Goal: Task Accomplishment & Management: Manage account settings

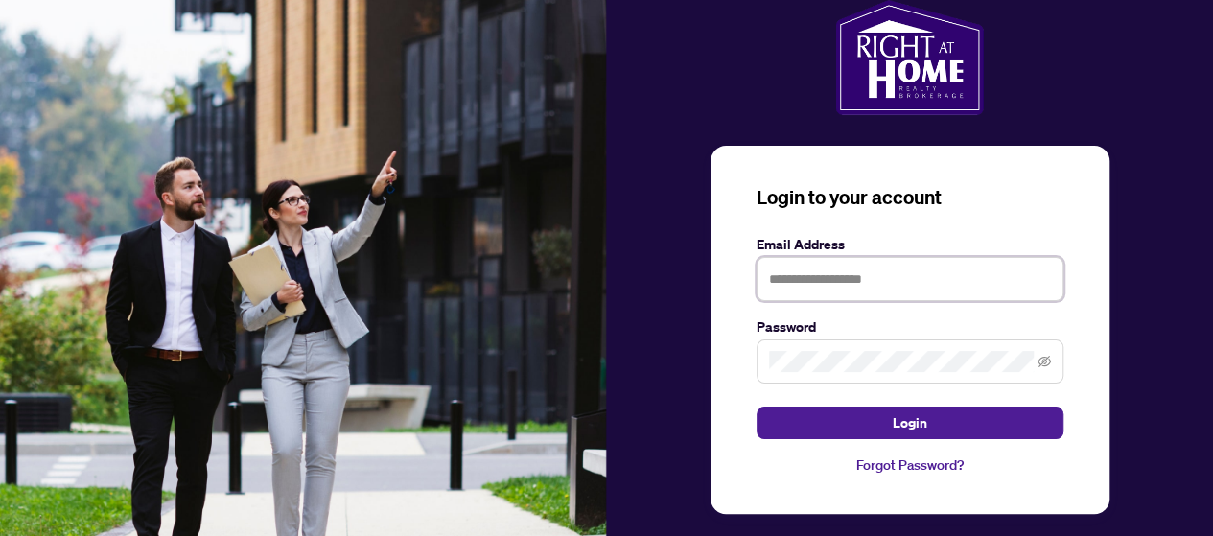
type input "**********"
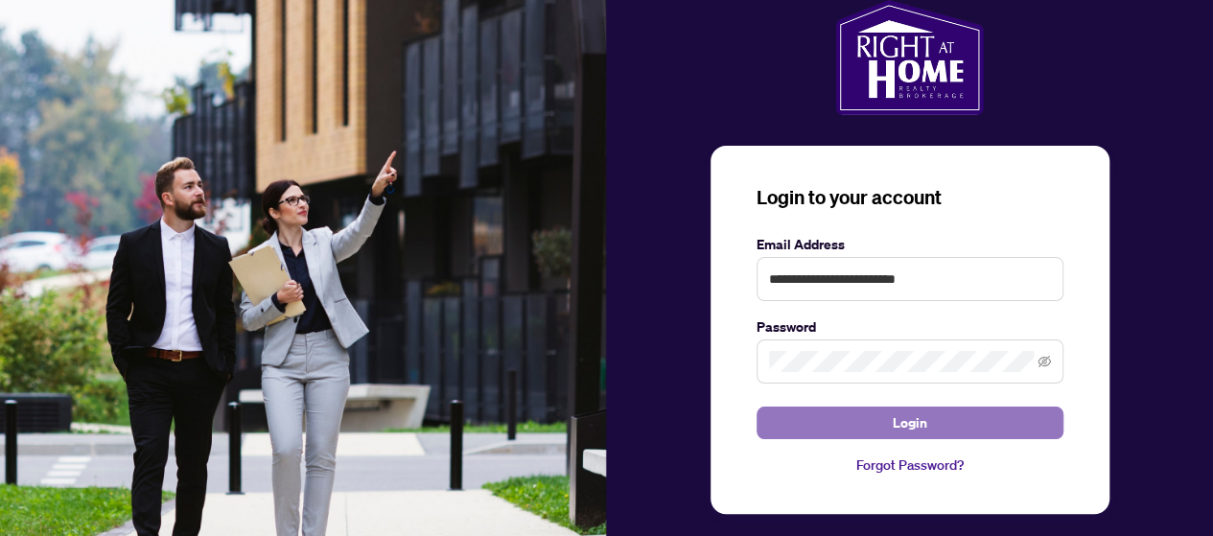
click at [909, 424] on span "Login" at bounding box center [910, 422] width 35 height 31
click at [911, 418] on span "Login" at bounding box center [910, 422] width 35 height 31
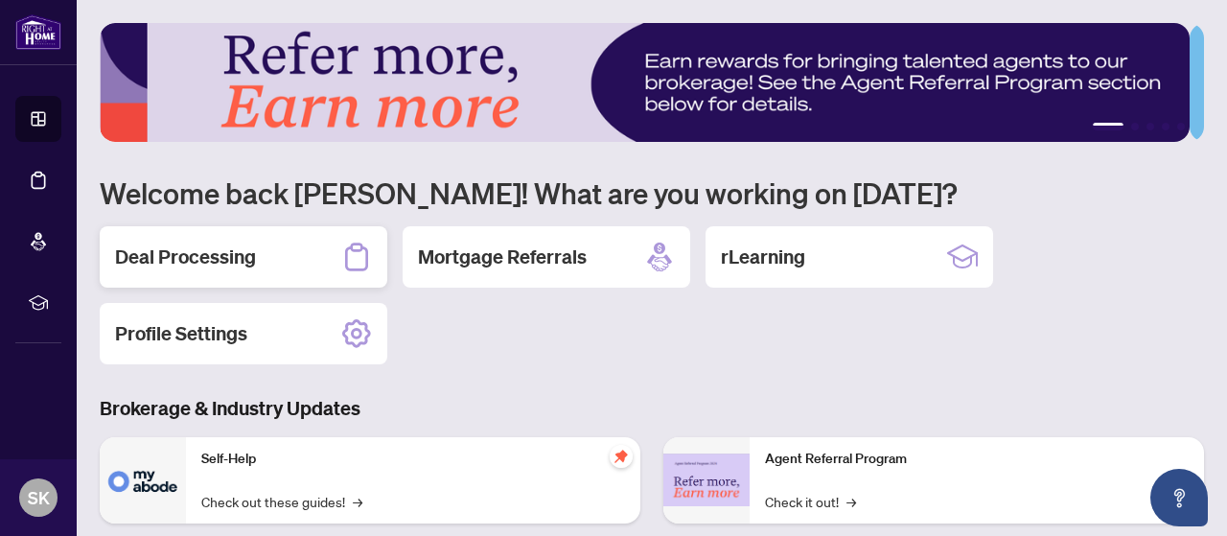
click at [284, 257] on div "Deal Processing" at bounding box center [244, 256] width 288 height 61
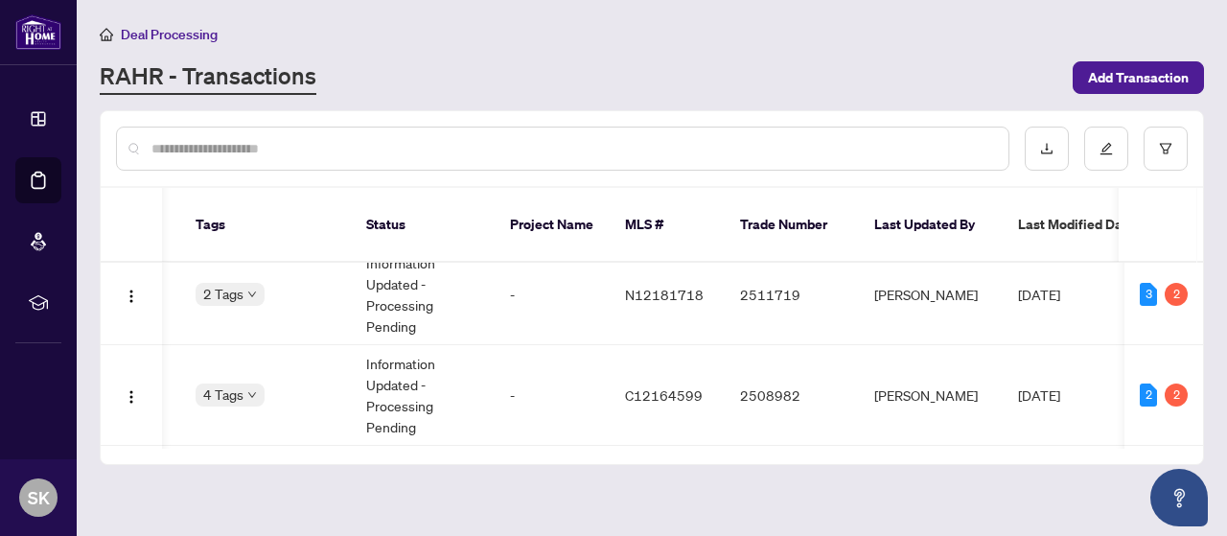
scroll to position [0, 556]
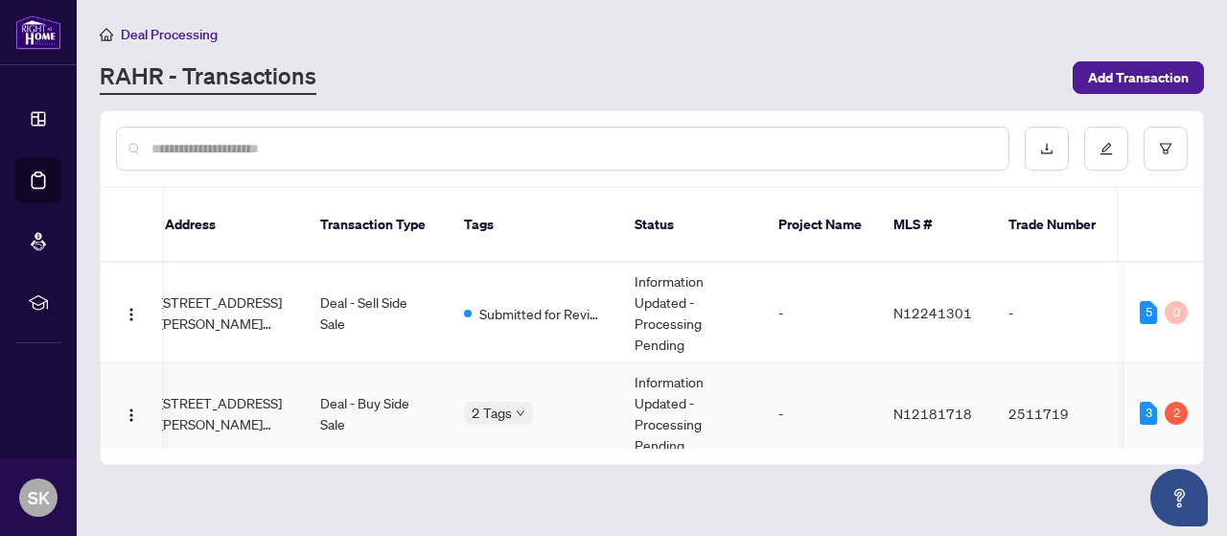
click at [223, 396] on span "[STREET_ADDRESS][PERSON_NAME][PERSON_NAME]" at bounding box center [224, 413] width 130 height 42
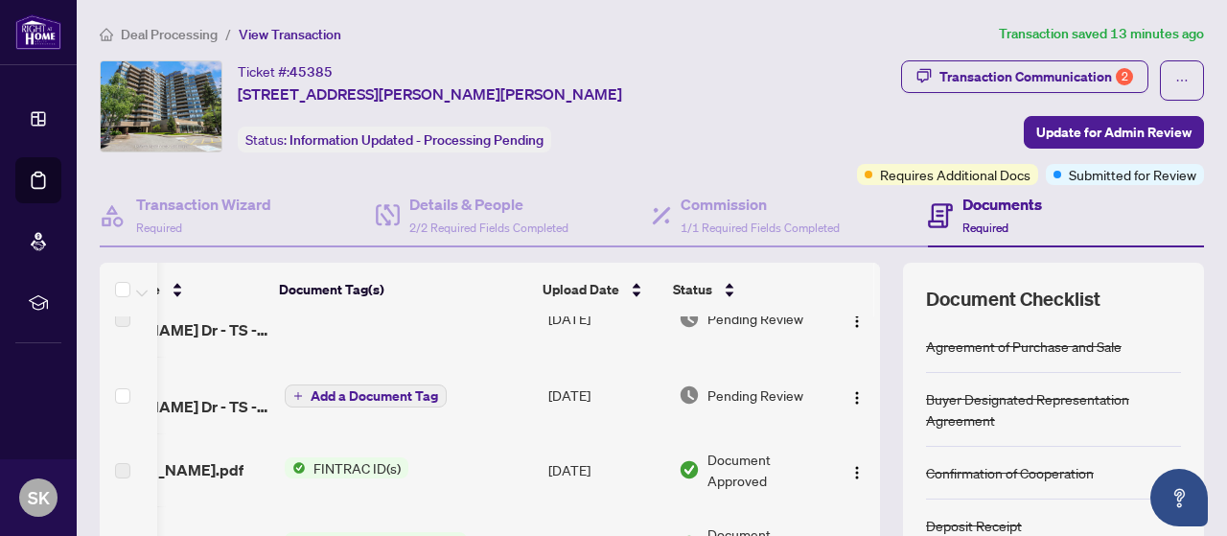
scroll to position [190, 75]
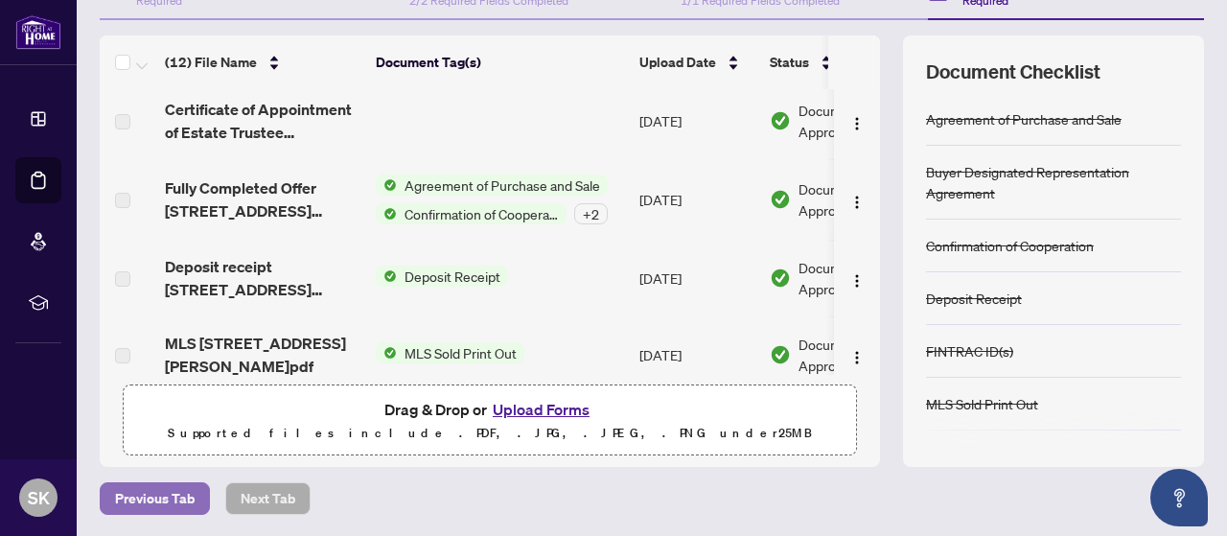
click at [147, 494] on span "Previous Tab" at bounding box center [155, 498] width 80 height 31
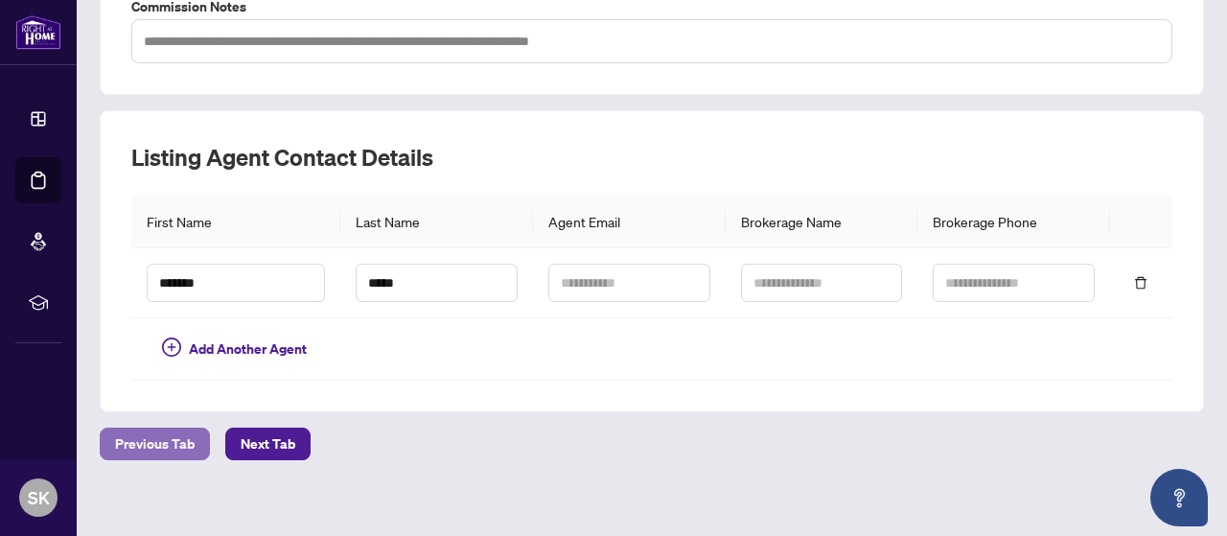
scroll to position [511, 0]
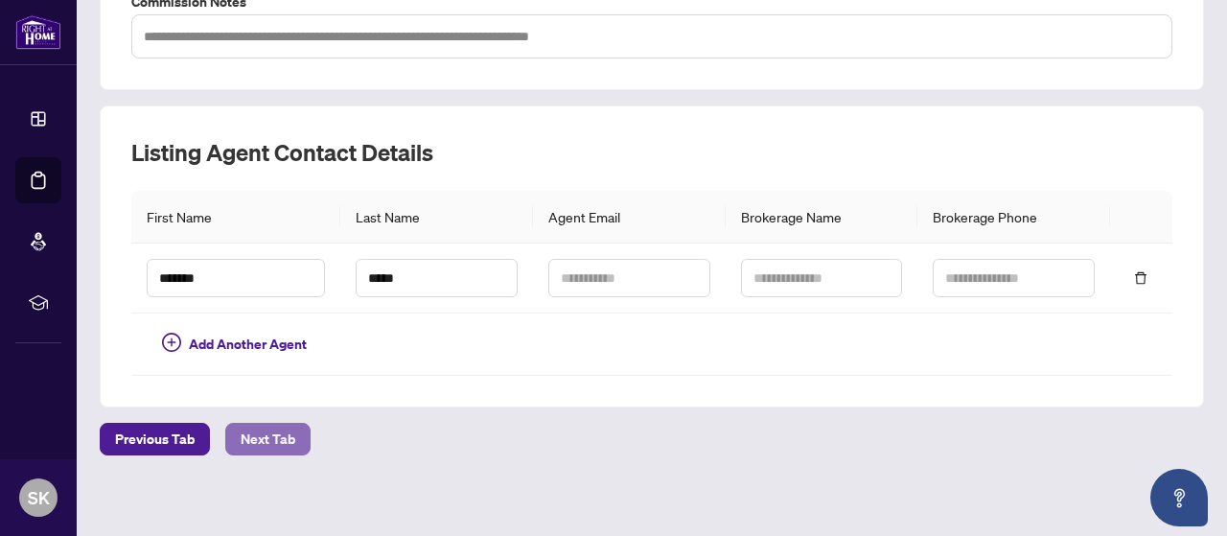
click at [265, 433] on span "Next Tab" at bounding box center [268, 439] width 55 height 31
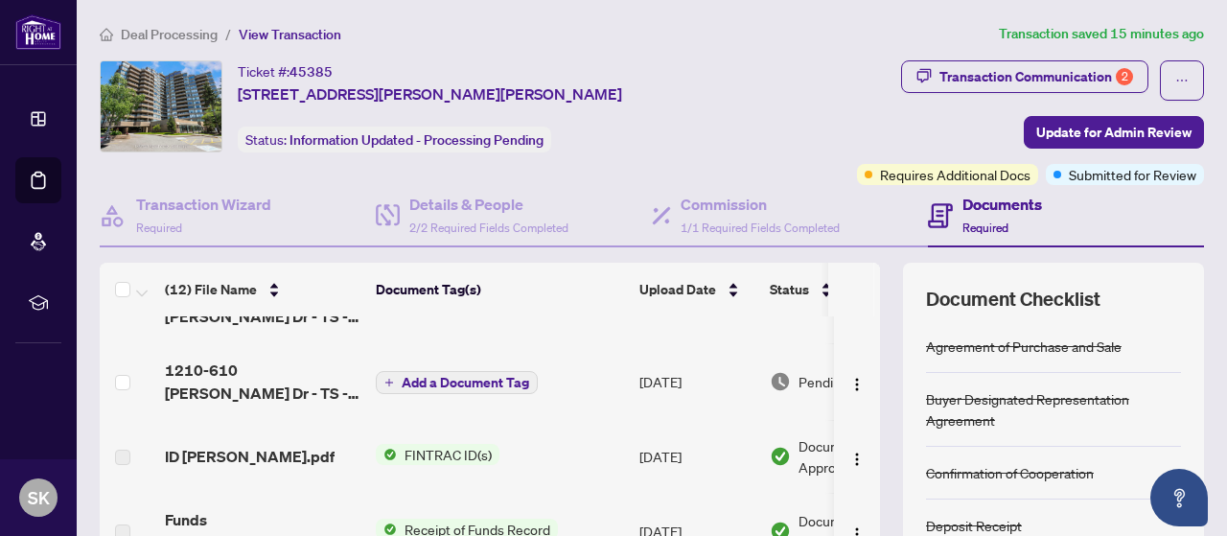
scroll to position [202, 0]
click at [278, 389] on span "1210-610 [PERSON_NAME] Dr - TS - AGENT TO REVIEW - [PERSON_NAME].pdf" at bounding box center [263, 382] width 196 height 46
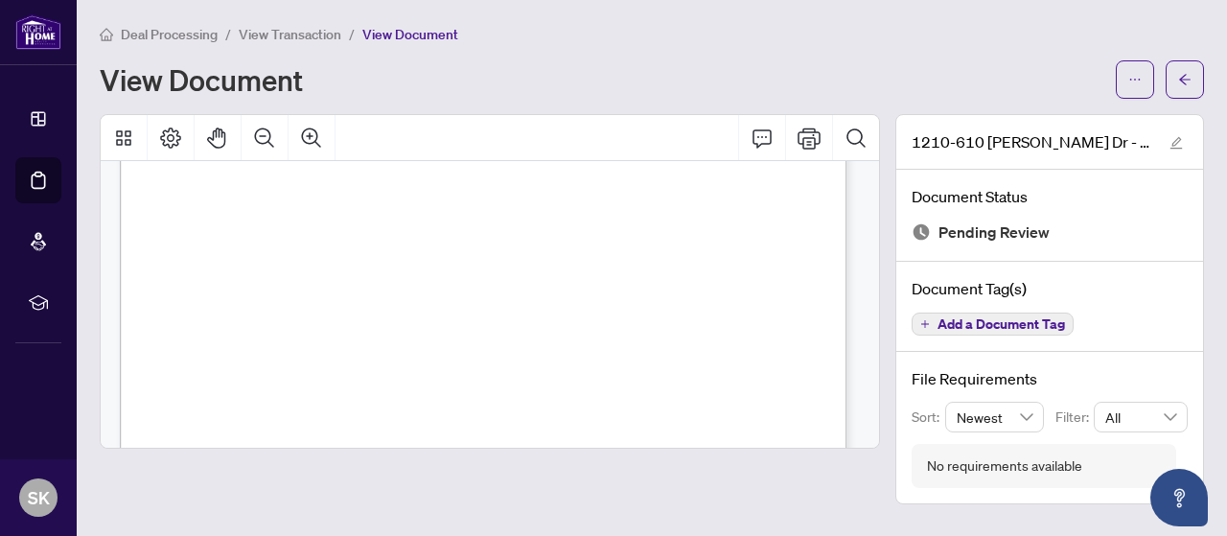
scroll to position [552, 0]
click at [1181, 73] on icon "arrow-left" at bounding box center [1184, 79] width 13 height 13
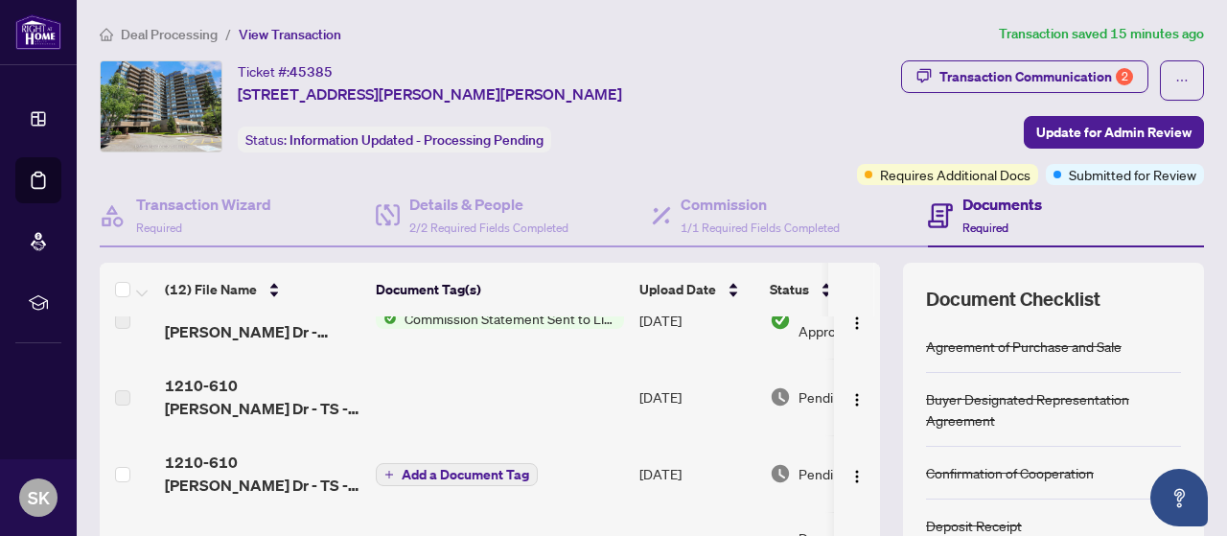
scroll to position [111, 0]
click at [243, 485] on span "1210-610 [PERSON_NAME] Dr - TS - AGENT TO REVIEW - [PERSON_NAME].pdf" at bounding box center [263, 474] width 196 height 46
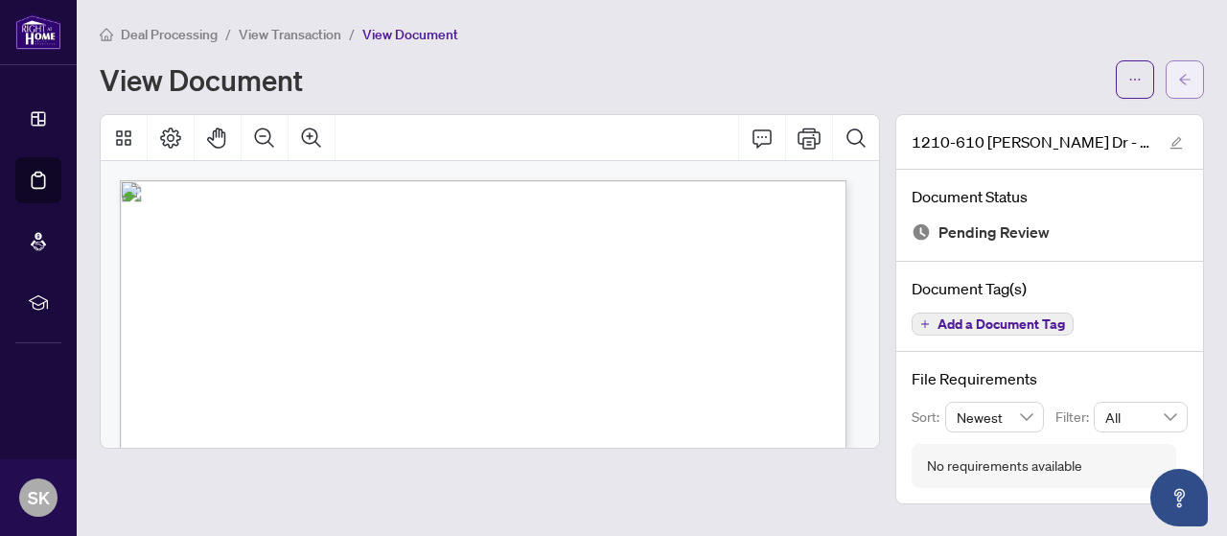
click at [1179, 65] on span "button" at bounding box center [1184, 79] width 13 height 31
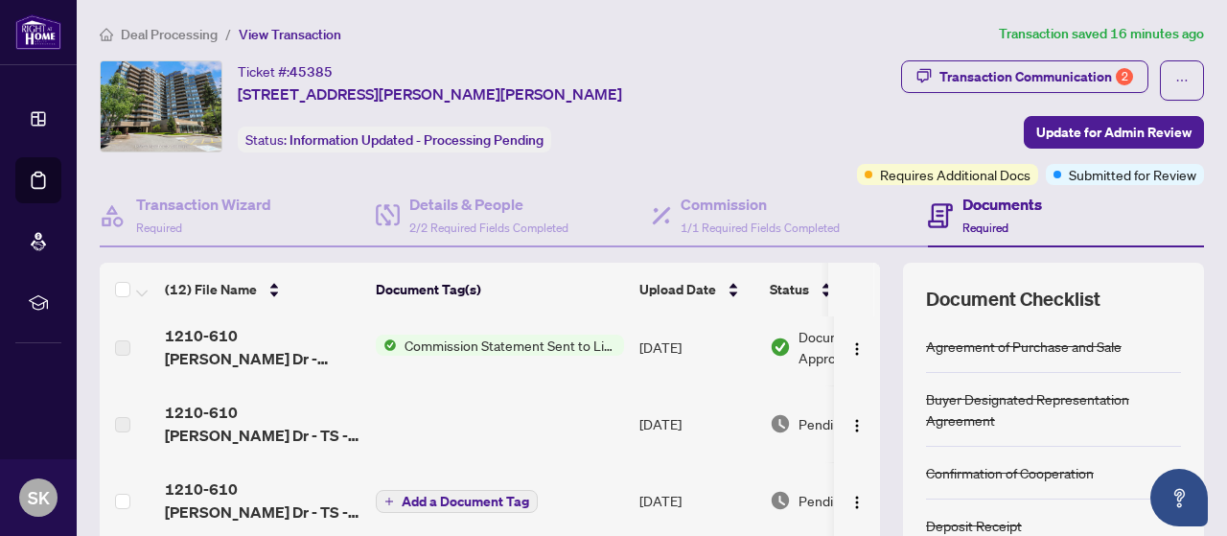
scroll to position [90, 0]
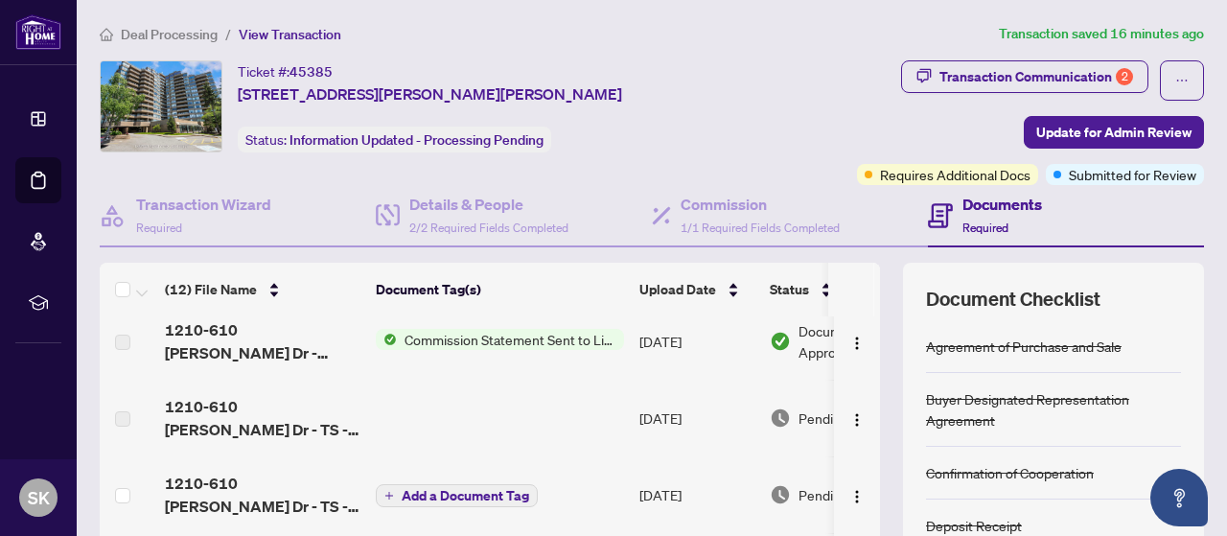
click at [280, 410] on span "1210-610 [PERSON_NAME] Dr - TS - AGENT TO REVIEW - [PERSON_NAME].pdf" at bounding box center [263, 418] width 196 height 46
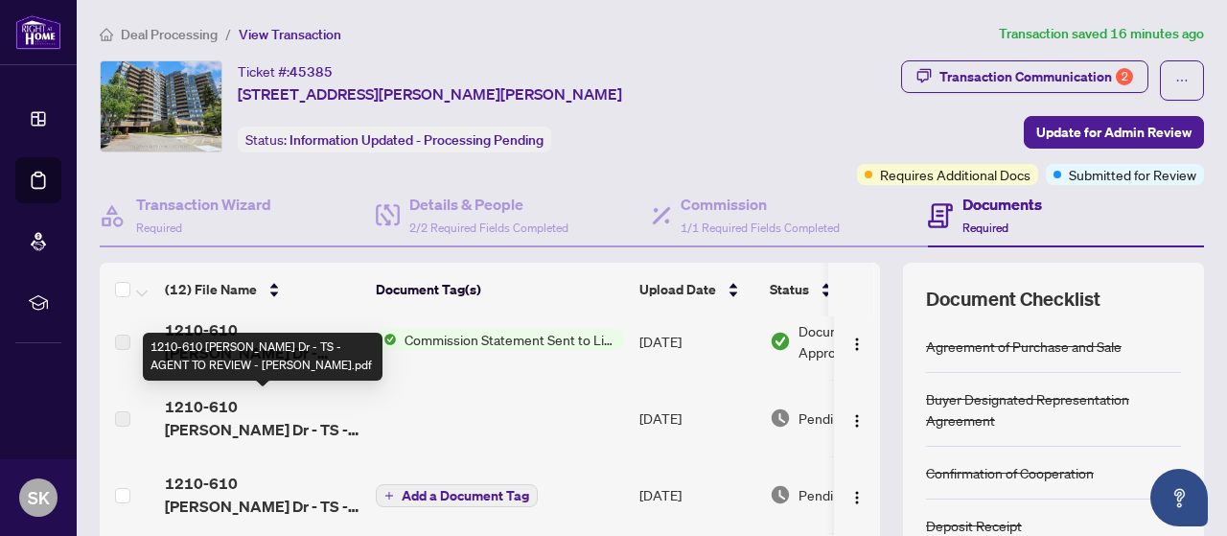
click at [336, 434] on span "1210-610 [PERSON_NAME] Dr - TS - AGENT TO REVIEW - [PERSON_NAME].pdf" at bounding box center [263, 418] width 196 height 46
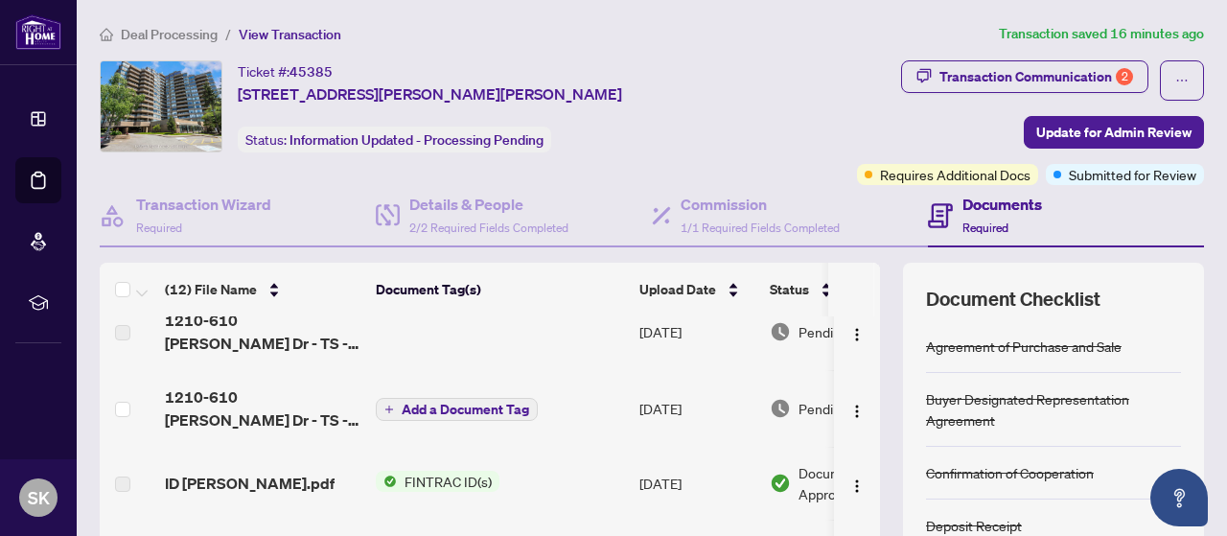
scroll to position [175, 0]
click at [290, 410] on span "1210-610 [PERSON_NAME] Dr - TS - AGENT TO REVIEW - [PERSON_NAME].pdf" at bounding box center [263, 409] width 196 height 46
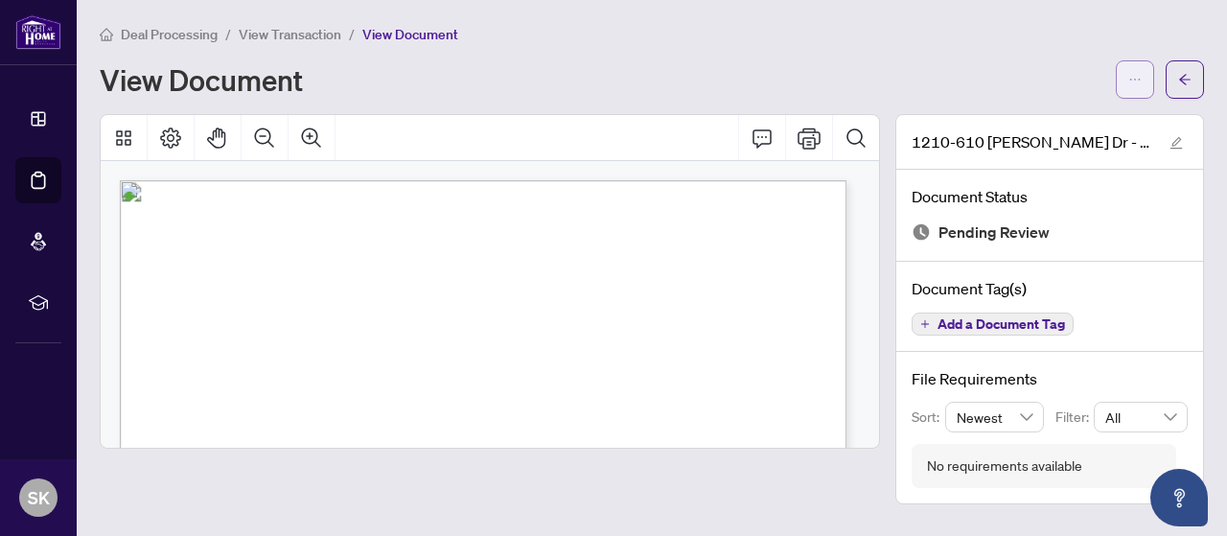
click at [1137, 79] on icon "ellipsis" at bounding box center [1134, 79] width 13 height 13
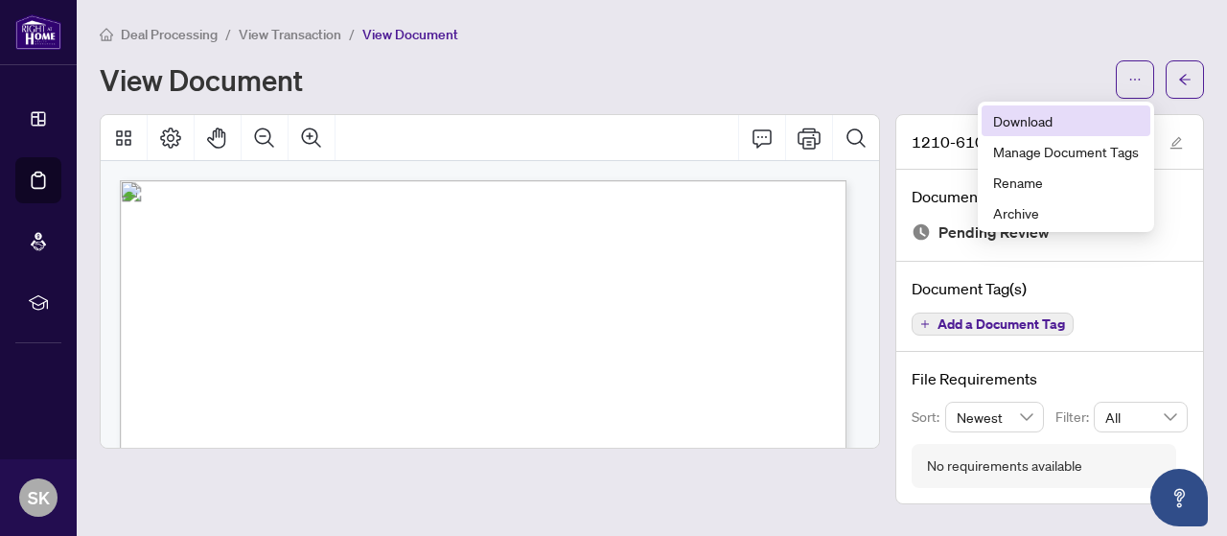
click at [1027, 117] on span "Download" at bounding box center [1066, 120] width 146 height 21
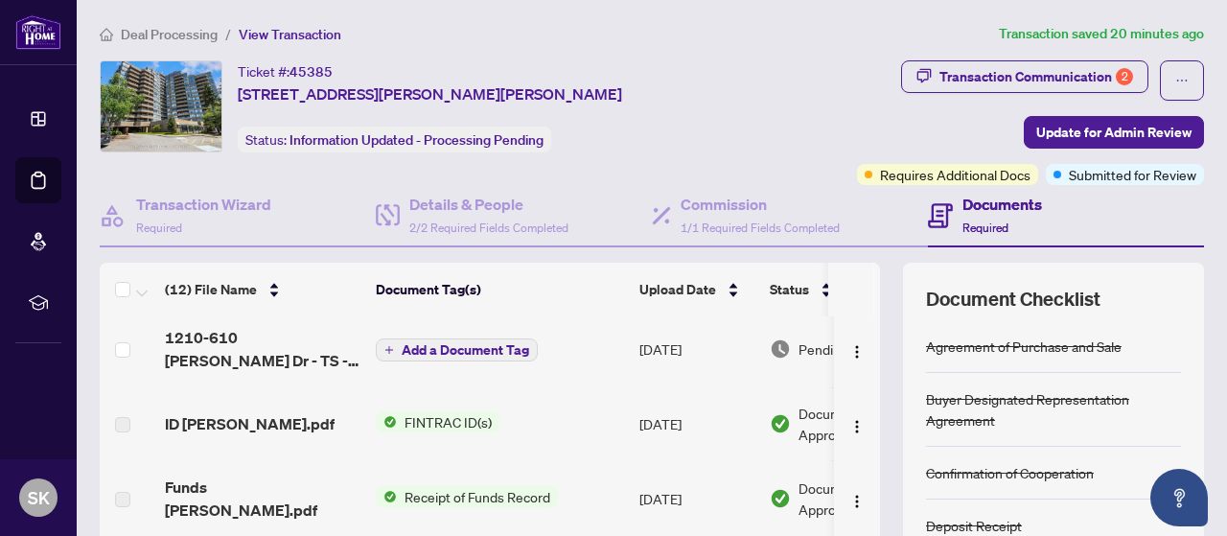
scroll to position [90, 0]
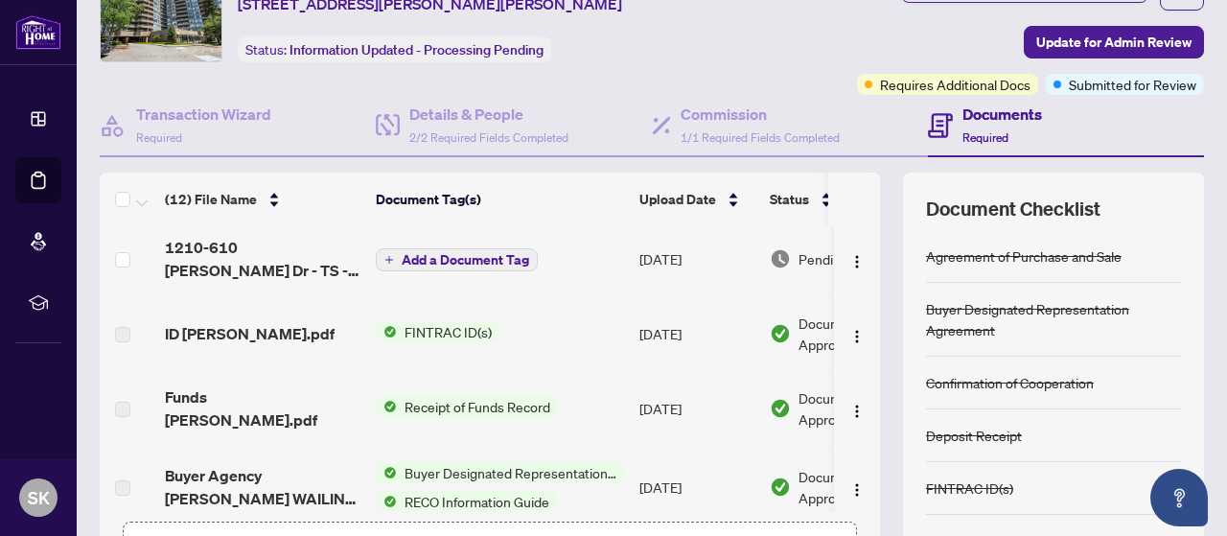
click at [1070, 95] on div "Documents Required" at bounding box center [1066, 126] width 276 height 62
click at [410, 261] on span "Add a Document Tag" at bounding box center [466, 259] width 128 height 13
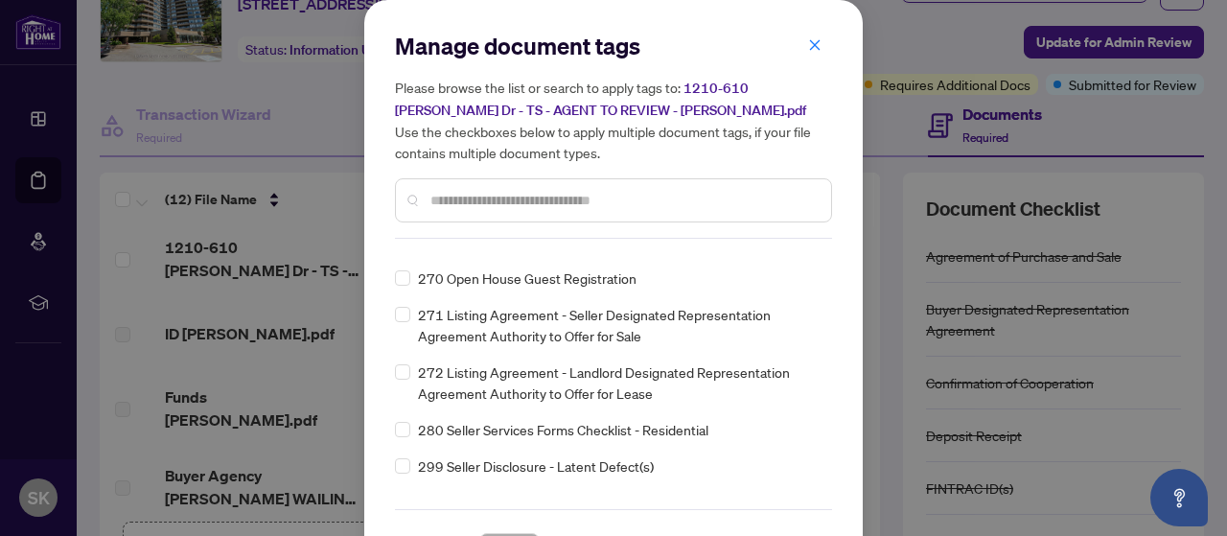
scroll to position [7882, 0]
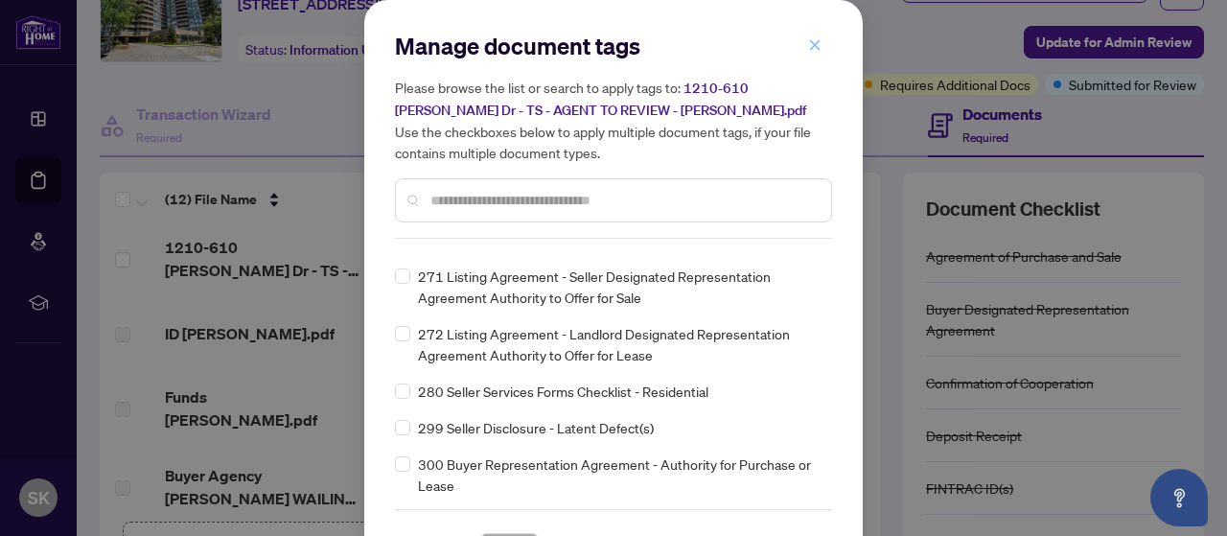
click at [808, 42] on icon "close" at bounding box center [814, 44] width 13 height 13
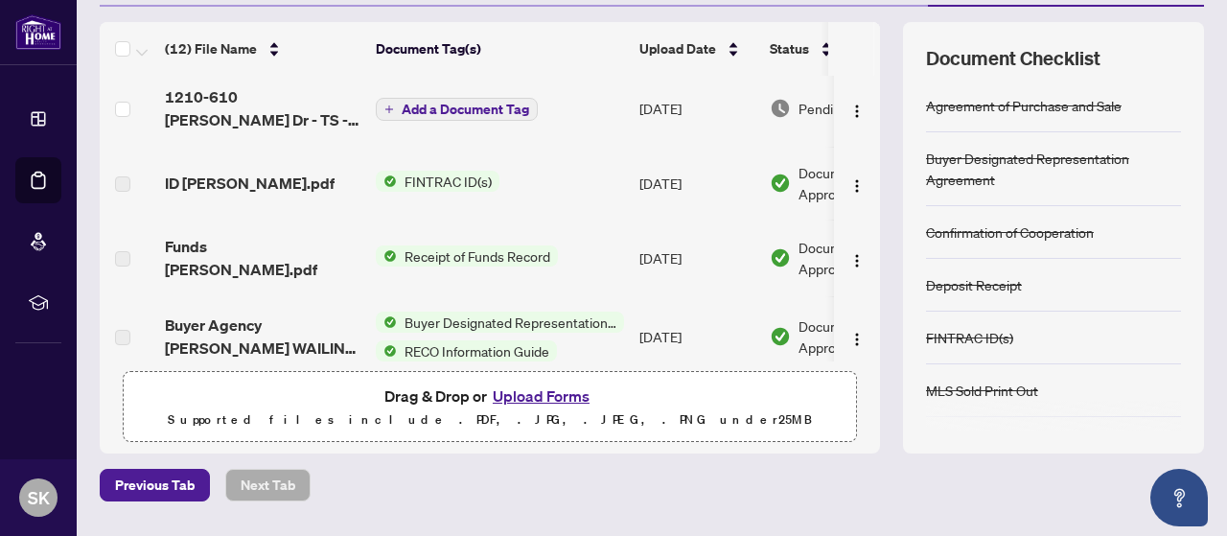
scroll to position [267, 0]
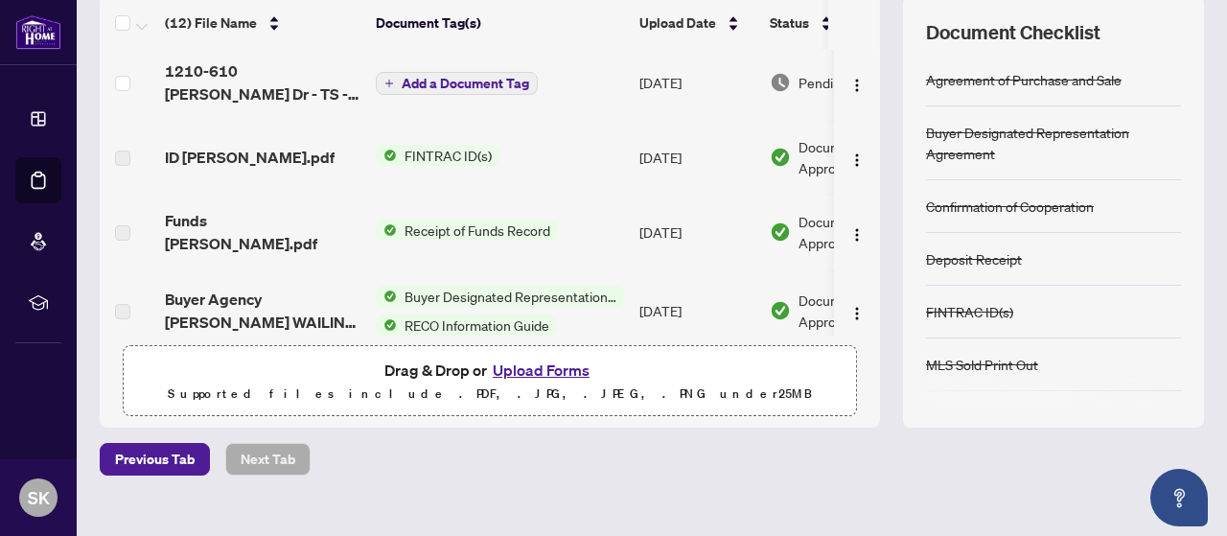
click at [267, 84] on span "1210-610 [PERSON_NAME] Dr - TS - AGENT TO REVIEW - [PERSON_NAME].pdf" at bounding box center [263, 82] width 196 height 46
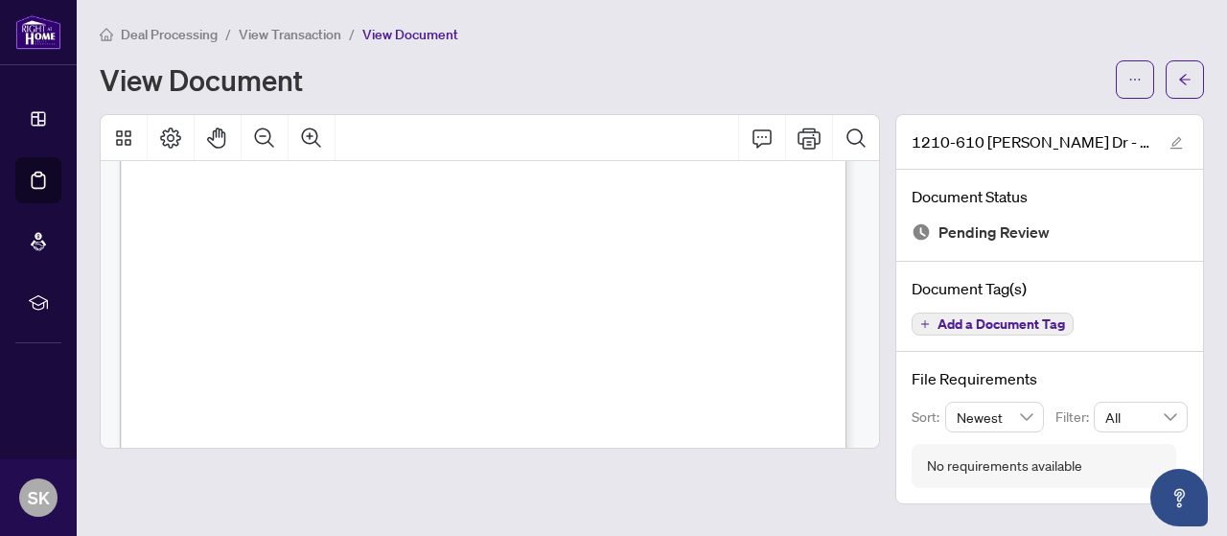
scroll to position [480, 0]
click at [38, 39] on img at bounding box center [38, 31] width 46 height 35
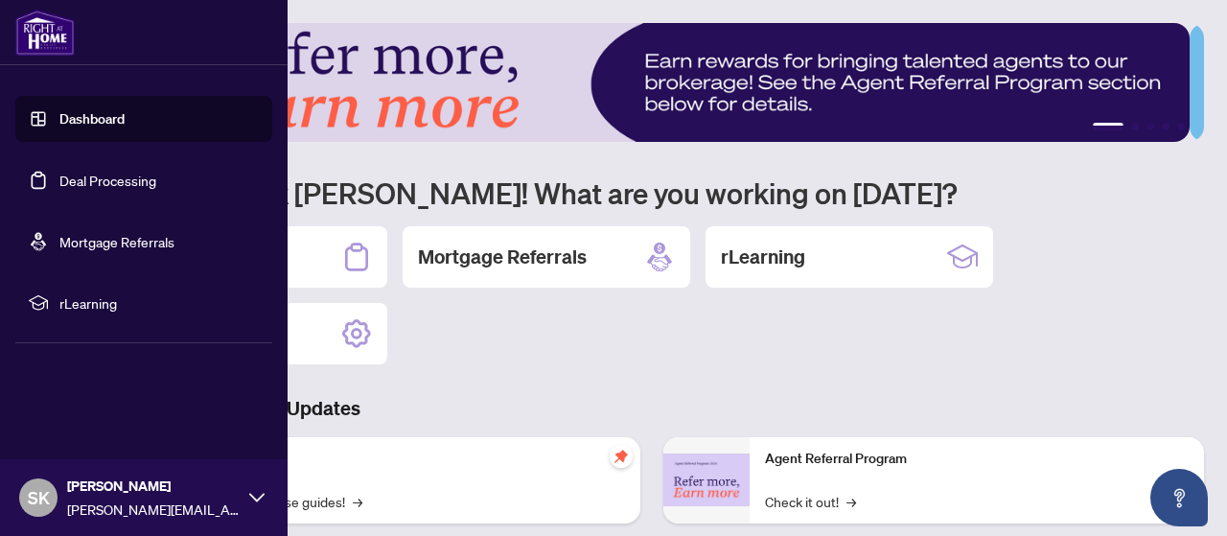
click at [257, 503] on icon at bounding box center [256, 497] width 15 height 15
click at [99, 186] on link "Deal Processing" at bounding box center [107, 180] width 97 height 17
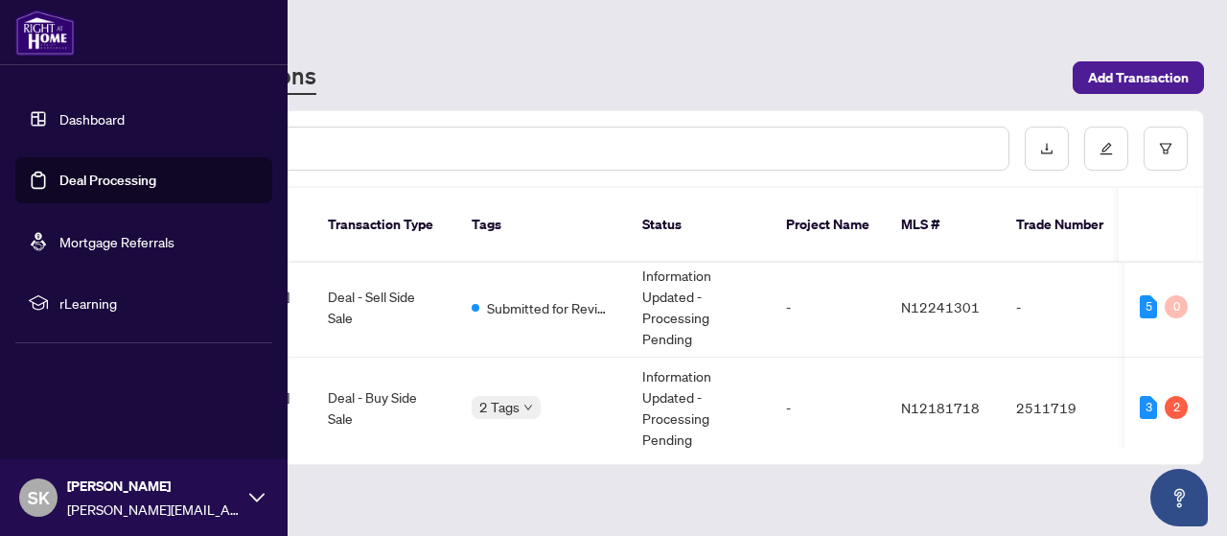
click at [652, 440] on div "Ticket Number Property Address Transaction Type Tags Status Project Name MLS # …" at bounding box center [652, 326] width 1102 height 276
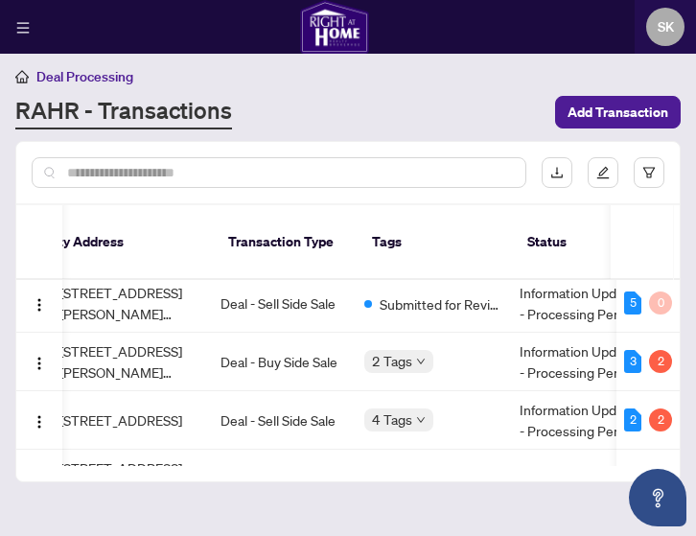
click at [472, 227] on th "Tags" at bounding box center [434, 242] width 155 height 75
click at [675, 23] on span "SK" at bounding box center [665, 27] width 38 height 38
click at [284, 340] on td "Deal - Buy Side Sale" at bounding box center [285, 362] width 144 height 58
click at [149, 341] on span "[STREET_ADDRESS][PERSON_NAME][PERSON_NAME]" at bounding box center [132, 361] width 146 height 42
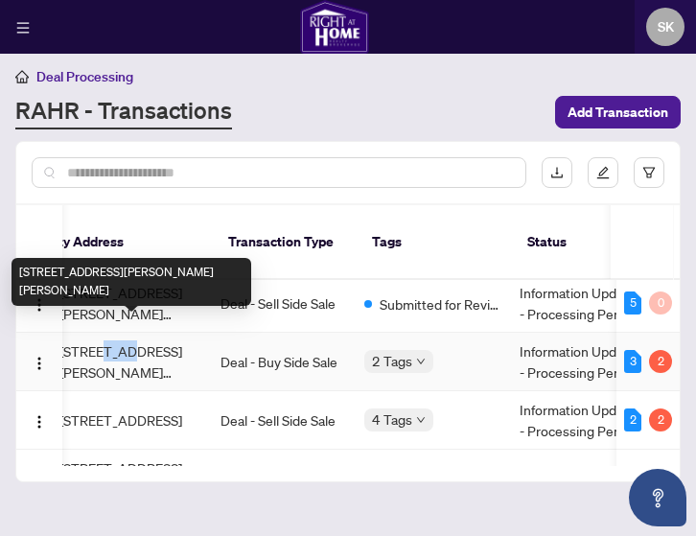
click at [143, 288] on div "[STREET_ADDRESS][PERSON_NAME][PERSON_NAME]" at bounding box center [132, 282] width 240 height 48
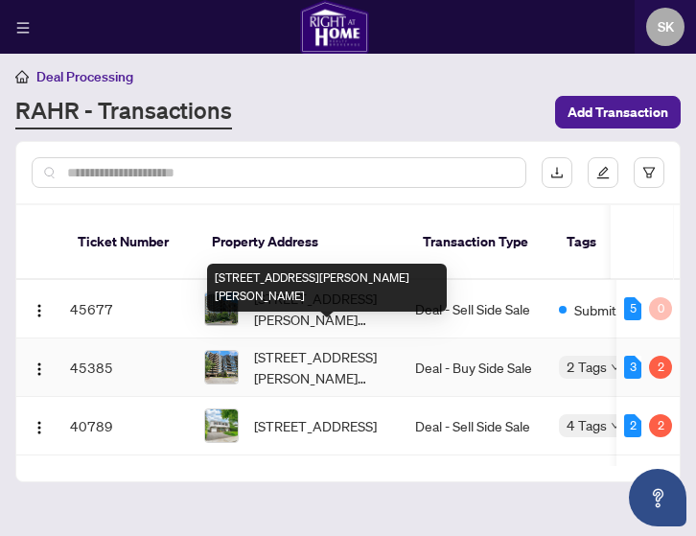
click at [345, 348] on span "[STREET_ADDRESS][PERSON_NAME][PERSON_NAME]" at bounding box center [327, 367] width 146 height 42
click at [344, 347] on span "[STREET_ADDRESS][PERSON_NAME][PERSON_NAME]" at bounding box center [327, 367] width 146 height 42
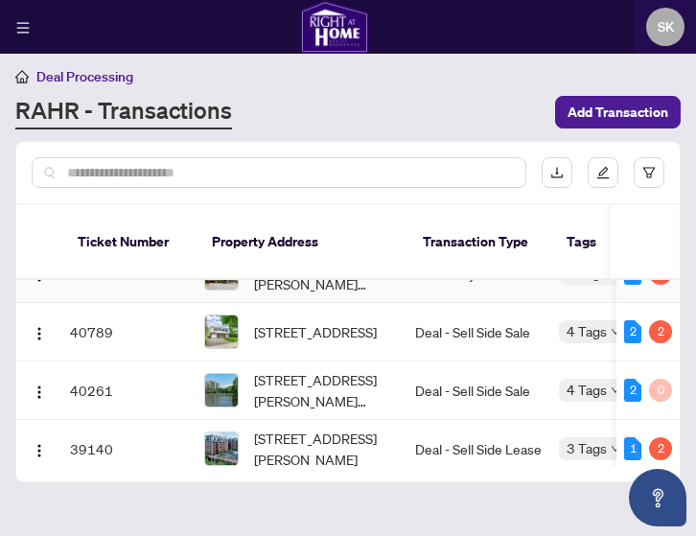
scroll to position [102, 0]
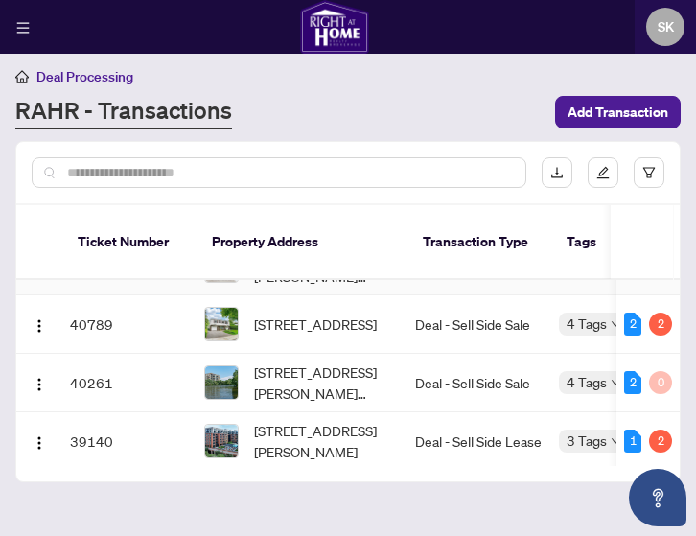
click at [488, 412] on td "Deal - Sell Side Lease" at bounding box center [479, 441] width 144 height 58
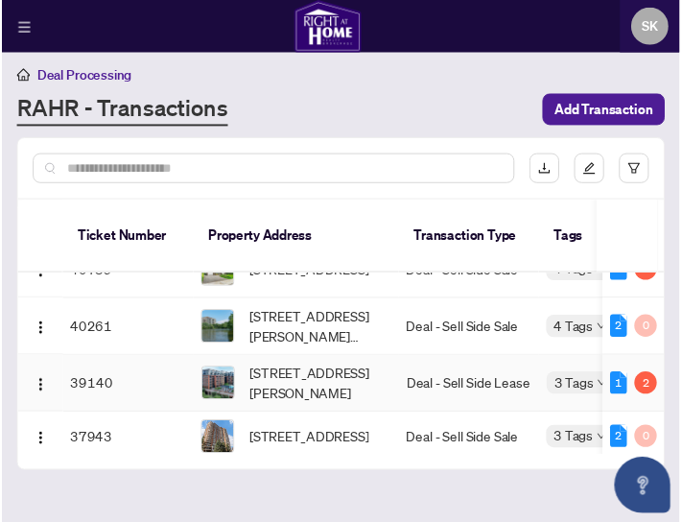
scroll to position [144, 0]
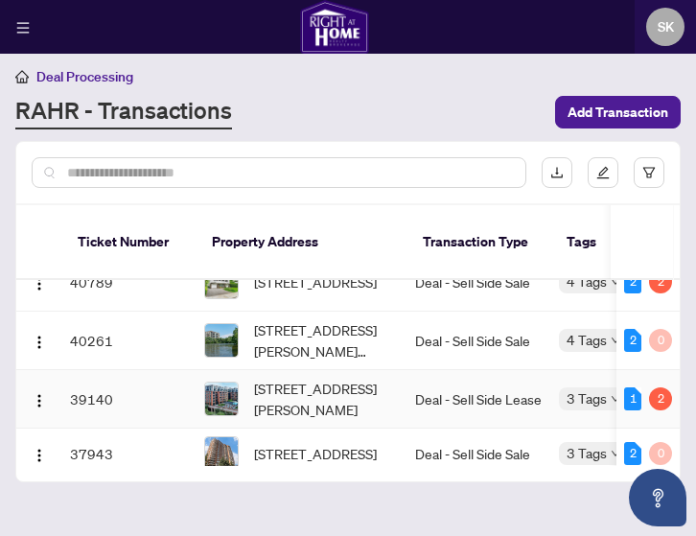
click at [313, 319] on span "[STREET_ADDRESS][PERSON_NAME][PERSON_NAME]" at bounding box center [327, 340] width 146 height 42
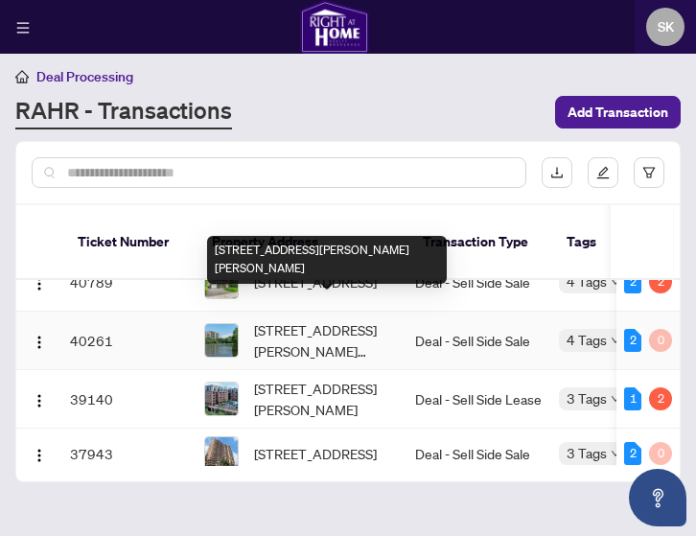
click at [625, 329] on div "2" at bounding box center [632, 340] width 17 height 23
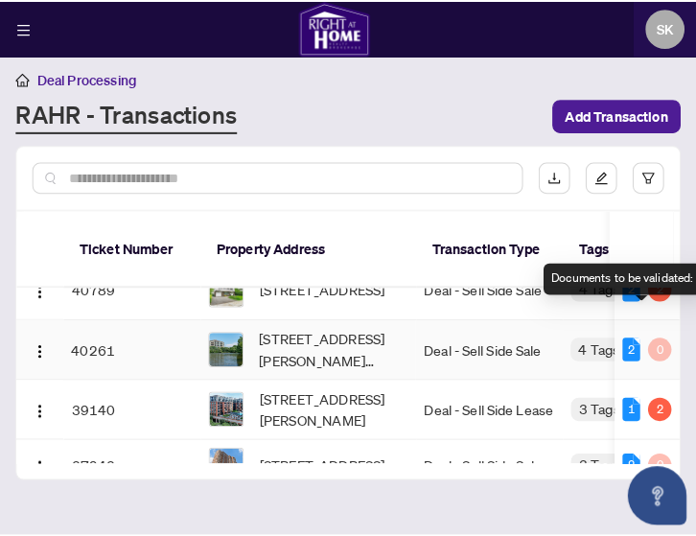
scroll to position [86, 0]
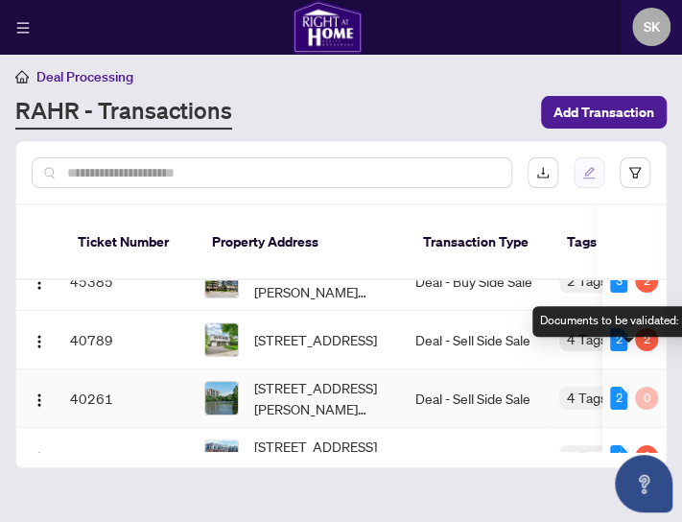
click at [589, 171] on icon "edit" at bounding box center [588, 172] width 13 height 13
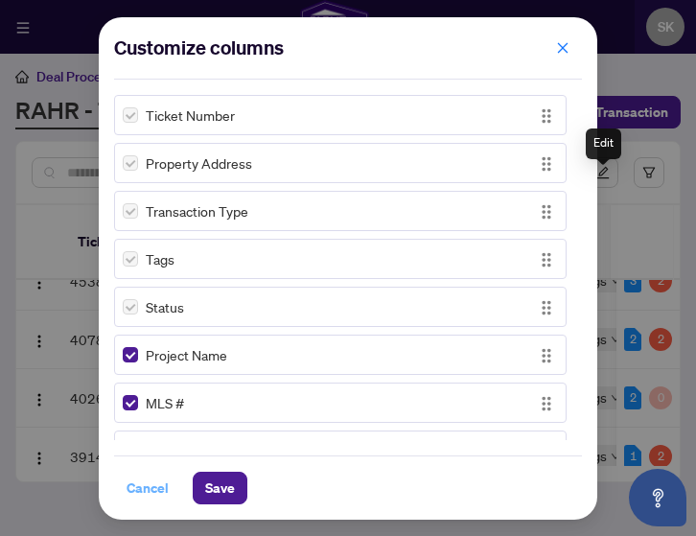
click at [146, 489] on span "Cancel" at bounding box center [148, 488] width 42 height 31
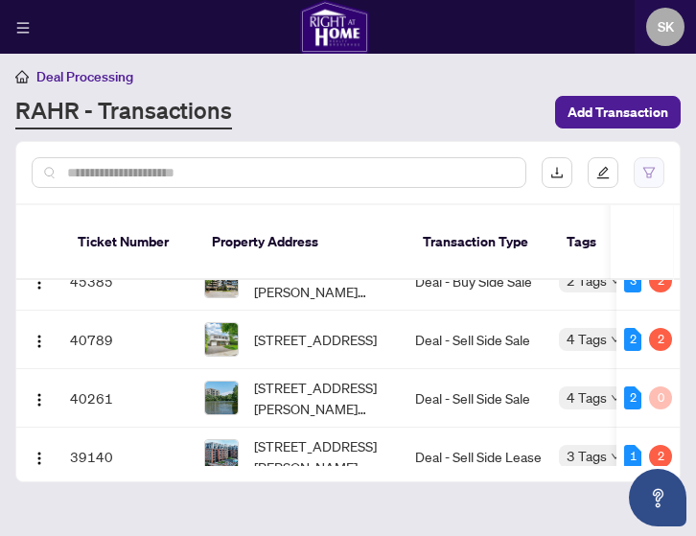
click at [651, 173] on icon "filter" at bounding box center [649, 172] width 12 height 11
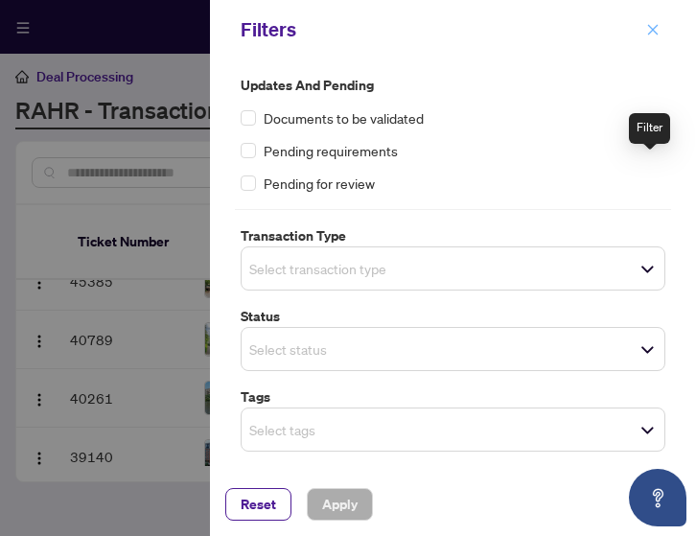
click at [649, 34] on icon "close" at bounding box center [653, 29] width 11 height 11
